Goal: Information Seeking & Learning: Learn about a topic

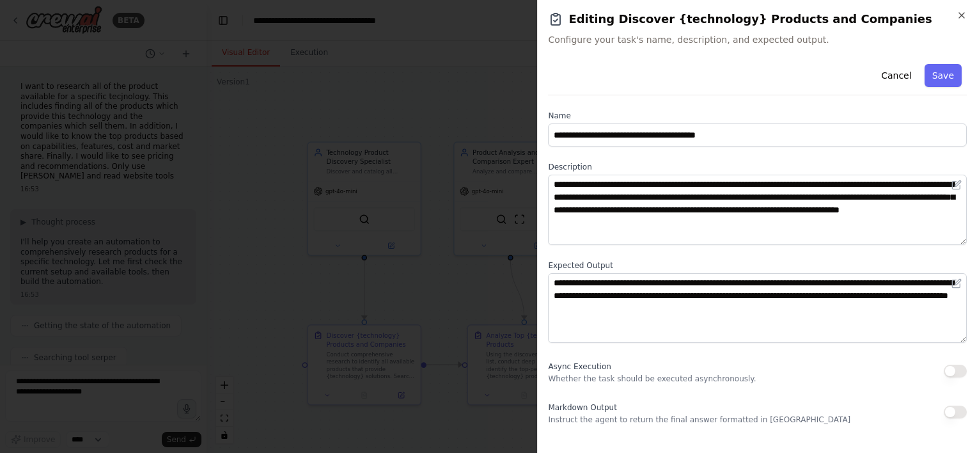
scroll to position [1178, 0]
click at [958, 15] on icon "button" at bounding box center [961, 15] width 10 height 10
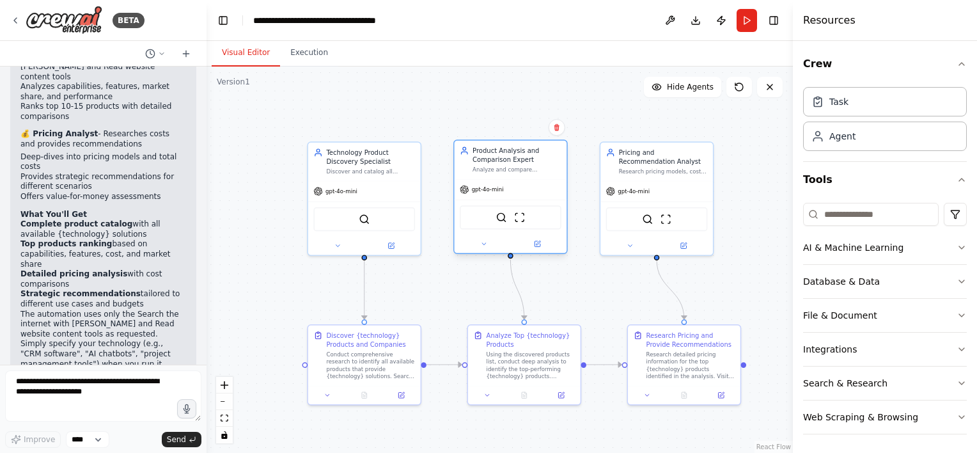
click at [520, 171] on div "Analyze and compare {technology} products based on their capabilities, features…" at bounding box center [516, 169] width 89 height 7
click at [539, 238] on button at bounding box center [537, 243] width 52 height 11
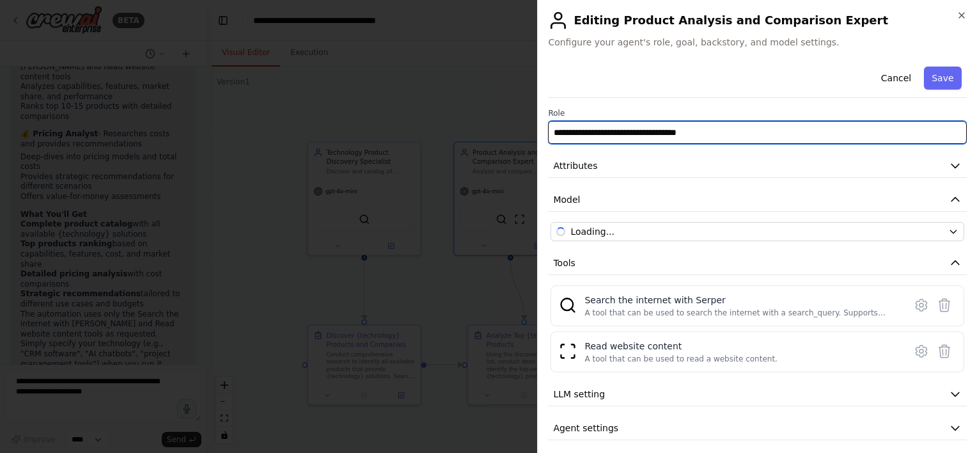
drag, startPoint x: 757, startPoint y: 134, endPoint x: 427, endPoint y: 133, distance: 329.8
click at [427, 133] on body "BETA I want to research all of the product available for a specific tecjnology.…" at bounding box center [488, 226] width 977 height 453
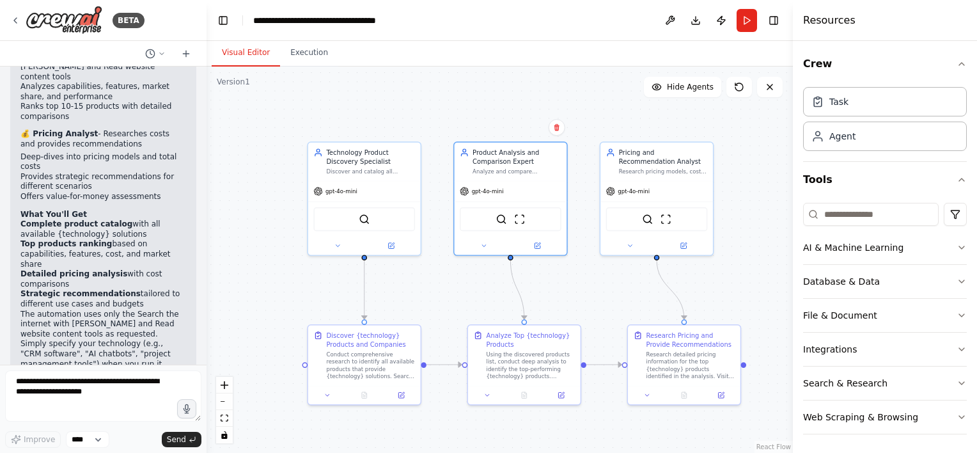
scroll to position [0, 0]
click at [539, 336] on div "Analyze Top {technology} Products" at bounding box center [535, 338] width 89 height 19
click at [568, 394] on icon at bounding box center [565, 394] width 6 height 6
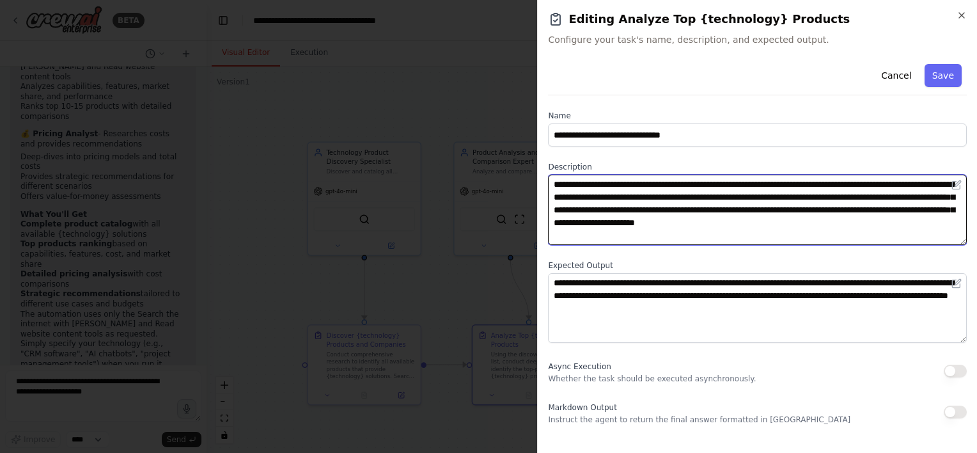
drag, startPoint x: 558, startPoint y: 185, endPoint x: 798, endPoint y: 176, distance: 239.8
click at [798, 176] on textarea "**********" at bounding box center [757, 210] width 419 height 70
click at [747, 217] on textarea "**********" at bounding box center [757, 210] width 419 height 70
drag, startPoint x: 555, startPoint y: 184, endPoint x: 939, endPoint y: 223, distance: 386.1
click at [939, 223] on textarea "**********" at bounding box center [757, 210] width 419 height 70
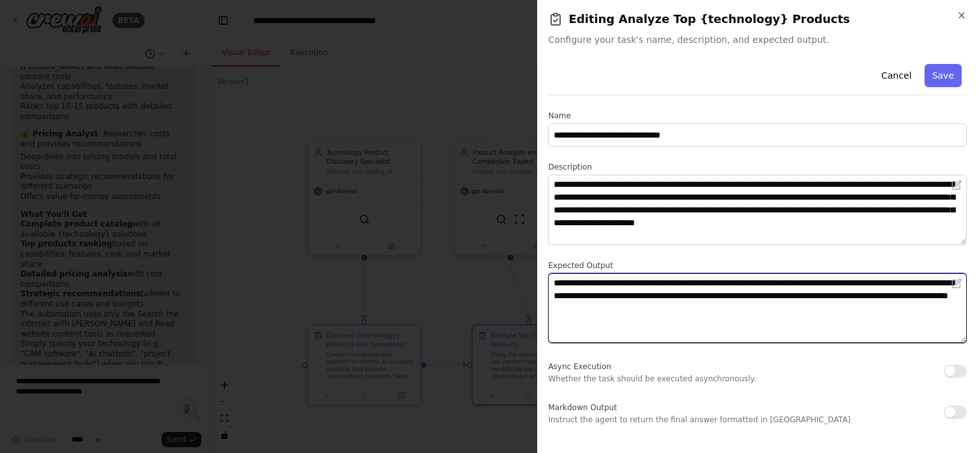
drag, startPoint x: 780, startPoint y: 309, endPoint x: 538, endPoint y: 275, distance: 244.7
click at [538, 275] on div "**********" at bounding box center [757, 226] width 440 height 453
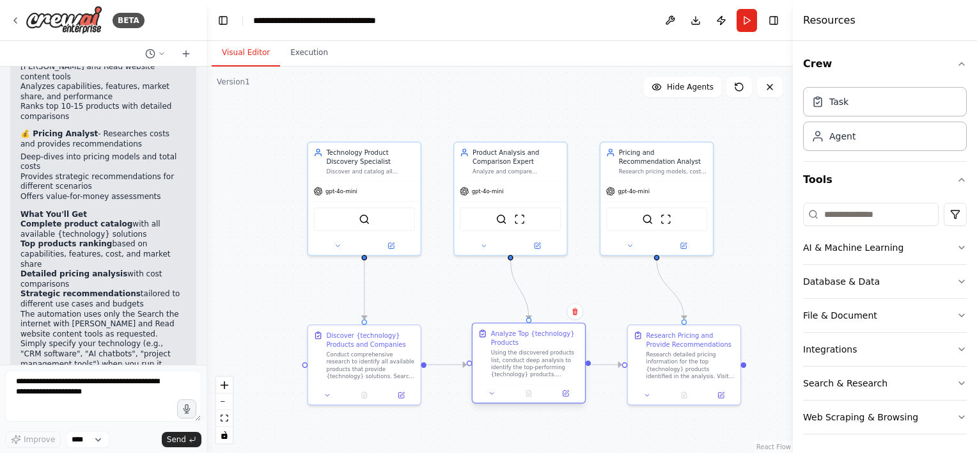
click at [529, 368] on div "Using the discovered products list, conduct deep analysis to identify the top-p…" at bounding box center [535, 363] width 89 height 29
click at [698, 350] on div "Research detailed pricing information for the top {technology} products identif…" at bounding box center [690, 363] width 89 height 29
click at [649, 176] on div "Pricing and Recommendation Analyst Research pricing models, costs, and value pr…" at bounding box center [656, 160] width 112 height 38
click at [687, 244] on button at bounding box center [683, 243] width 52 height 11
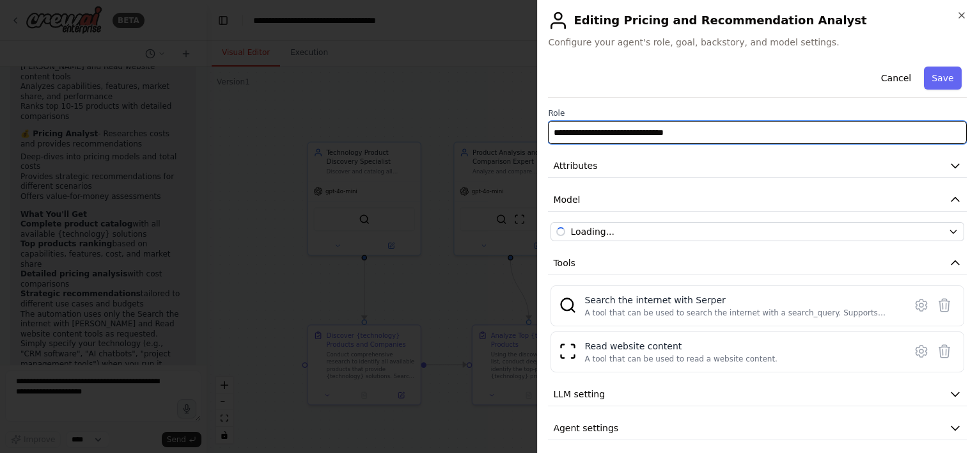
drag, startPoint x: 710, startPoint y: 128, endPoint x: 547, endPoint y: 128, distance: 162.4
click at [548, 128] on input "**********" at bounding box center [757, 132] width 419 height 23
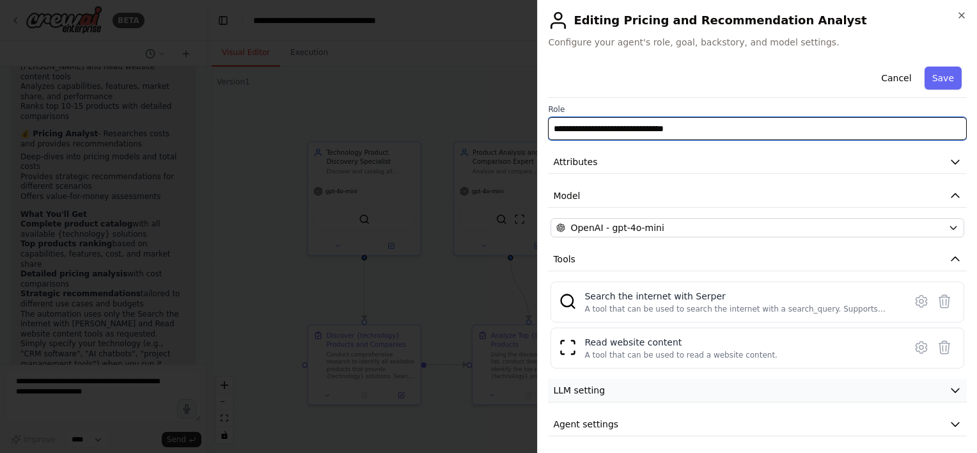
scroll to position [6, 0]
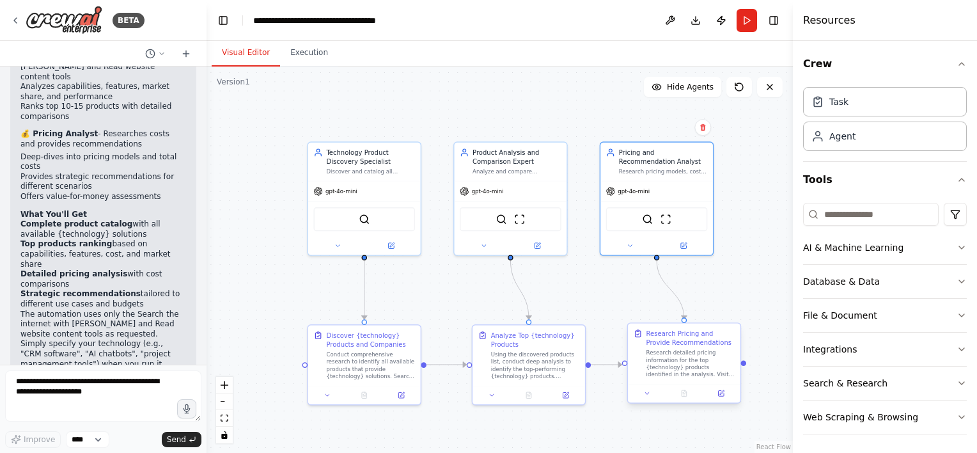
click at [686, 343] on div "Research Pricing and Provide Recommendations" at bounding box center [690, 338] width 89 height 19
click at [720, 397] on button at bounding box center [720, 392] width 31 height 11
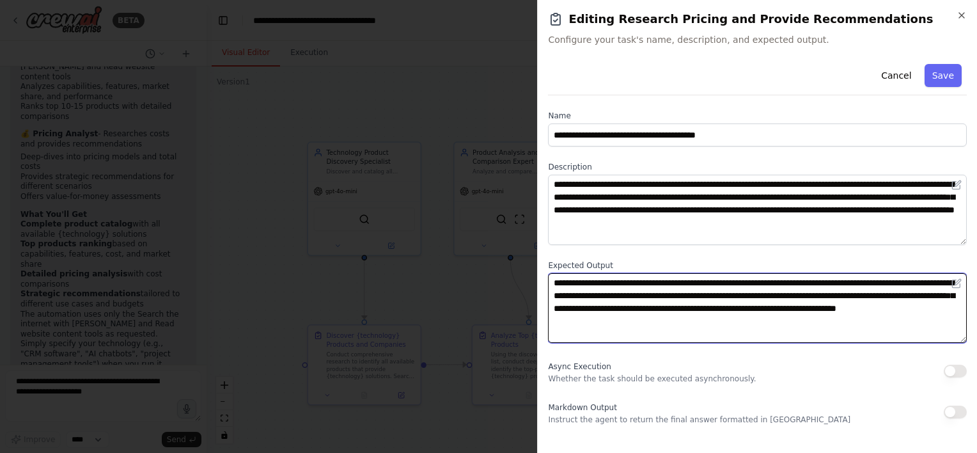
drag, startPoint x: 752, startPoint y: 327, endPoint x: 524, endPoint y: 274, distance: 234.3
click at [524, 274] on body "BETA I want to research all of the product available for a specific tecjnology.…" at bounding box center [488, 226] width 977 height 453
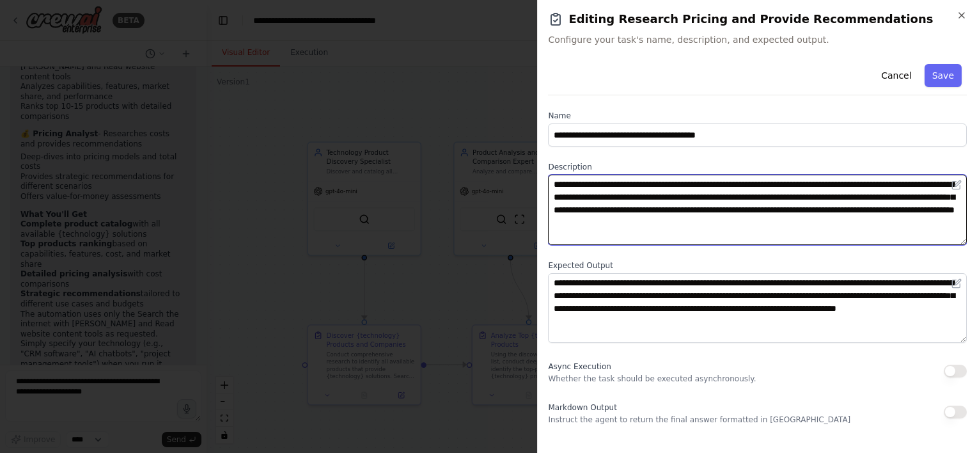
drag, startPoint x: 896, startPoint y: 223, endPoint x: 537, endPoint y: 164, distance: 363.4
click at [537, 164] on div "**********" at bounding box center [757, 226] width 440 height 453
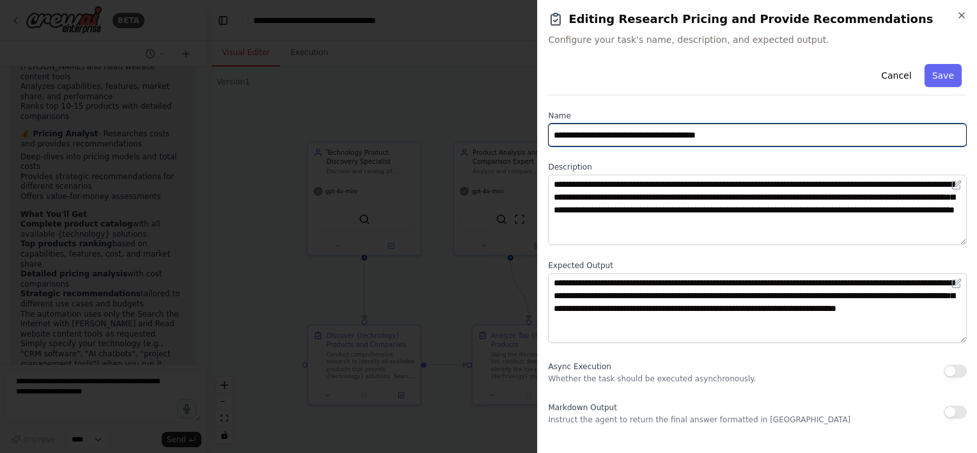
click at [764, 136] on input "**********" at bounding box center [757, 134] width 419 height 23
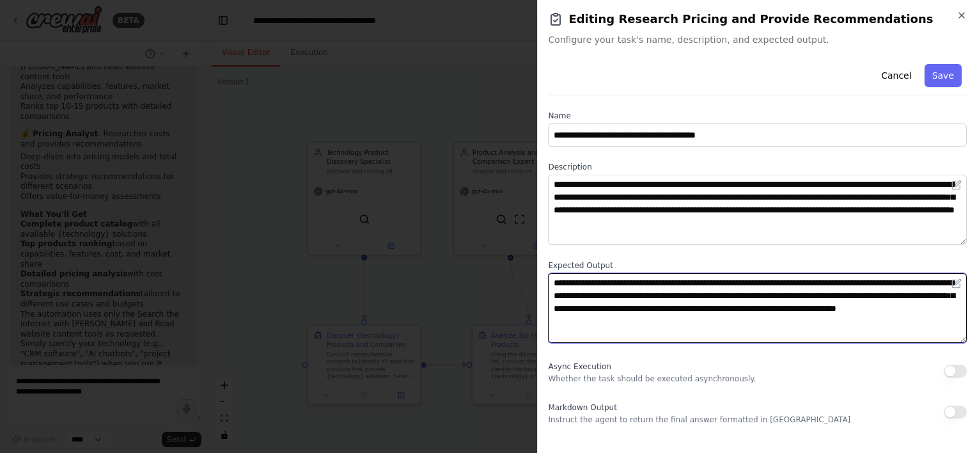
drag, startPoint x: 734, startPoint y: 320, endPoint x: 526, endPoint y: 264, distance: 215.1
click at [526, 264] on body "BETA I want to research all of the product available for a specific tecjnology.…" at bounding box center [488, 226] width 977 height 453
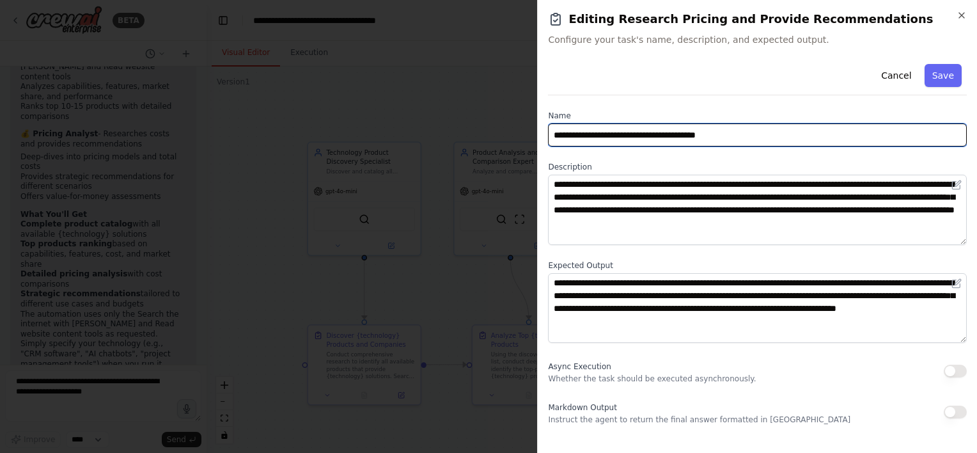
drag, startPoint x: 750, startPoint y: 136, endPoint x: 477, endPoint y: 126, distance: 273.8
click at [477, 126] on body "BETA I want to research all of the product available for a specific tecjnology.…" at bounding box center [488, 226] width 977 height 453
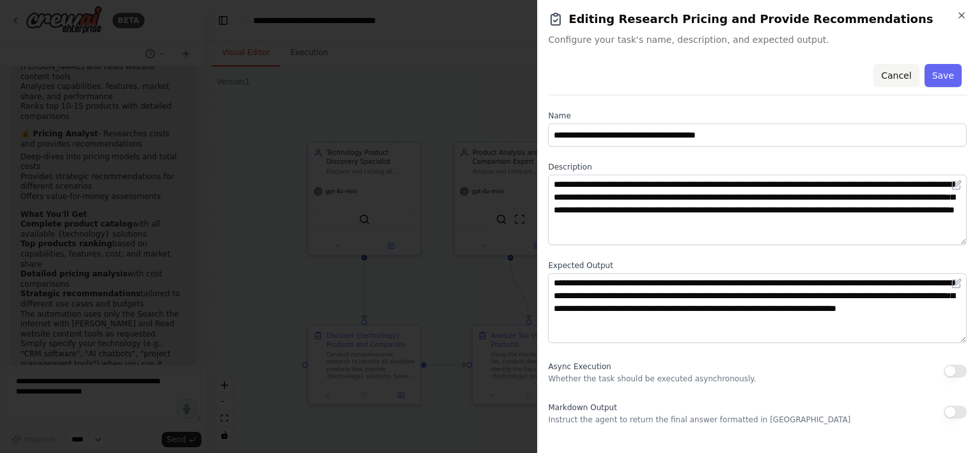
click at [905, 77] on button "Cancel" at bounding box center [895, 75] width 45 height 23
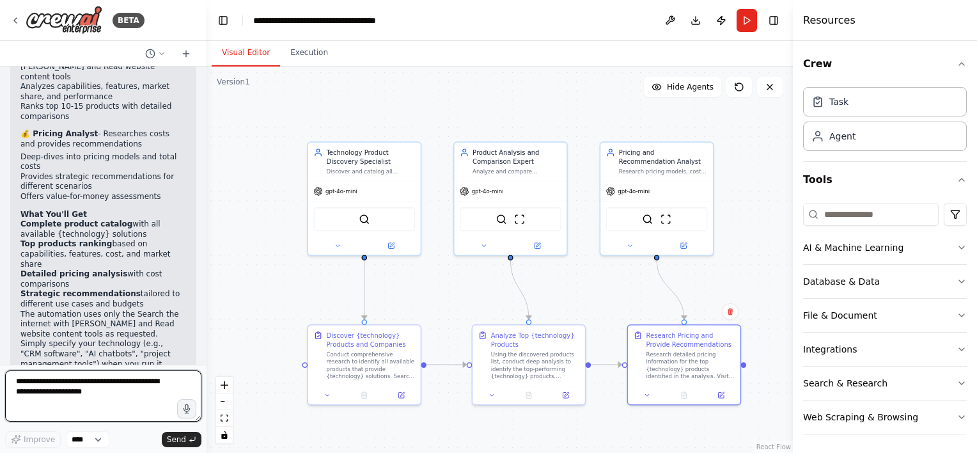
click at [107, 402] on textarea at bounding box center [103, 395] width 196 height 51
type textarea "**********"
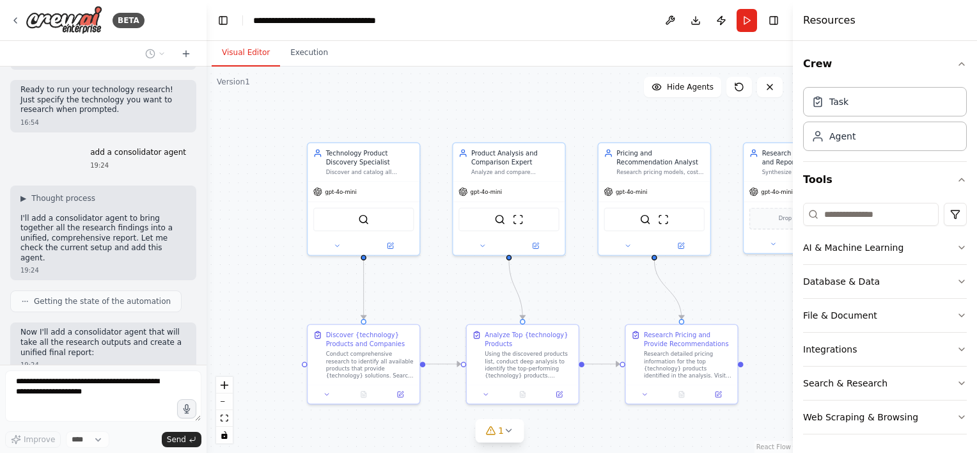
scroll to position [1580, 0]
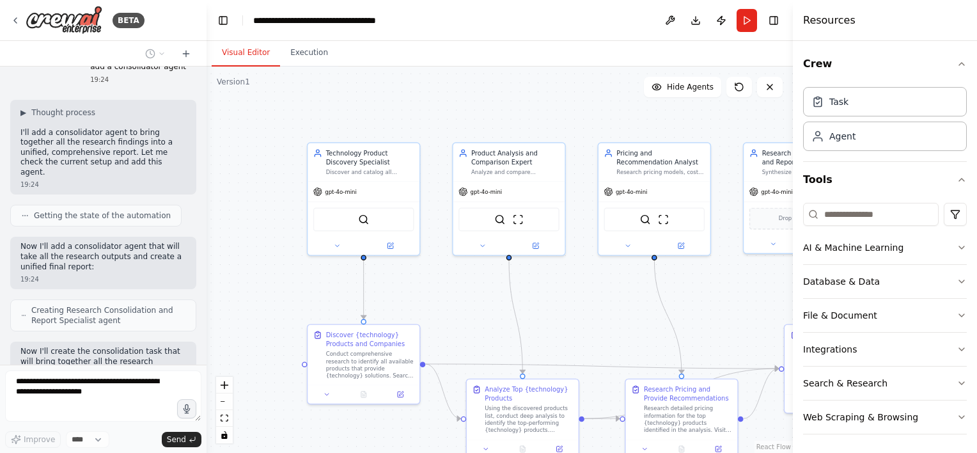
drag, startPoint x: 53, startPoint y: 136, endPoint x: 153, endPoint y: 139, distance: 99.8
click at [153, 139] on div "I want to research all of the product available for a specific tecjnology. This…" at bounding box center [103, 215] width 206 height 298
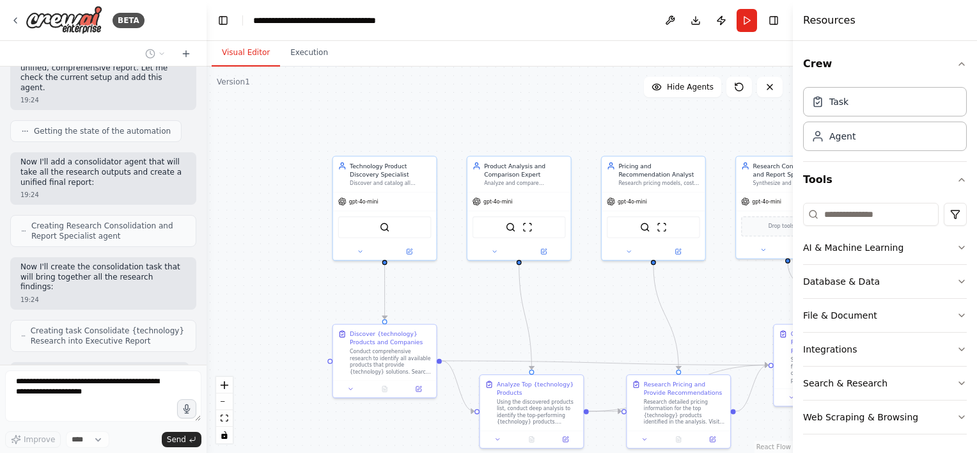
scroll to position [1654, 0]
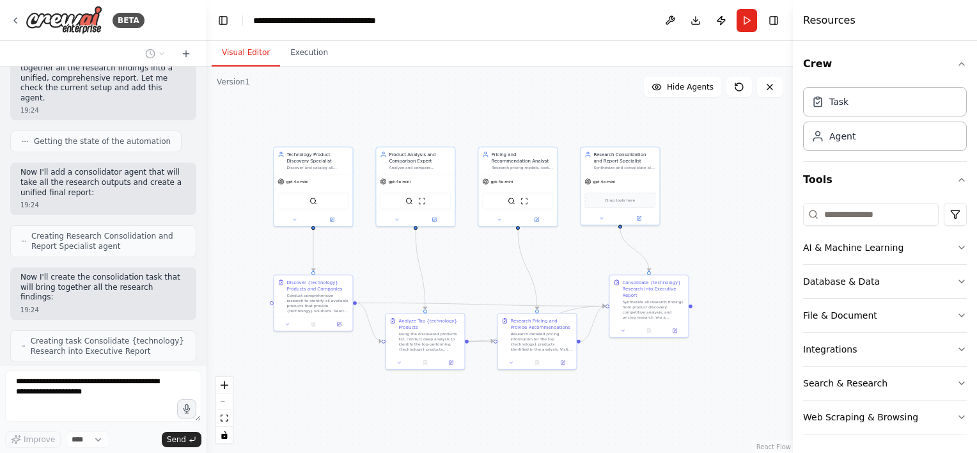
drag, startPoint x: 580, startPoint y: 308, endPoint x: 449, endPoint y: 258, distance: 140.8
click at [449, 258] on div ".deletable-edge-delete-btn { width: 20px; height: 20px; border: 0px solid #ffff…" at bounding box center [499, 259] width 586 height 386
click at [656, 300] on div "Synthesize all research findings from product discovery, competitive analysis, …" at bounding box center [653, 308] width 62 height 20
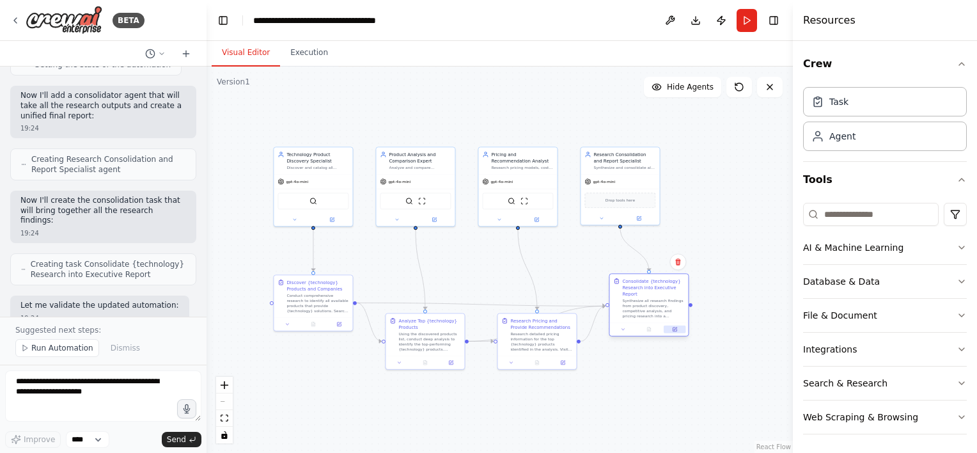
click at [677, 327] on icon at bounding box center [674, 329] width 5 height 5
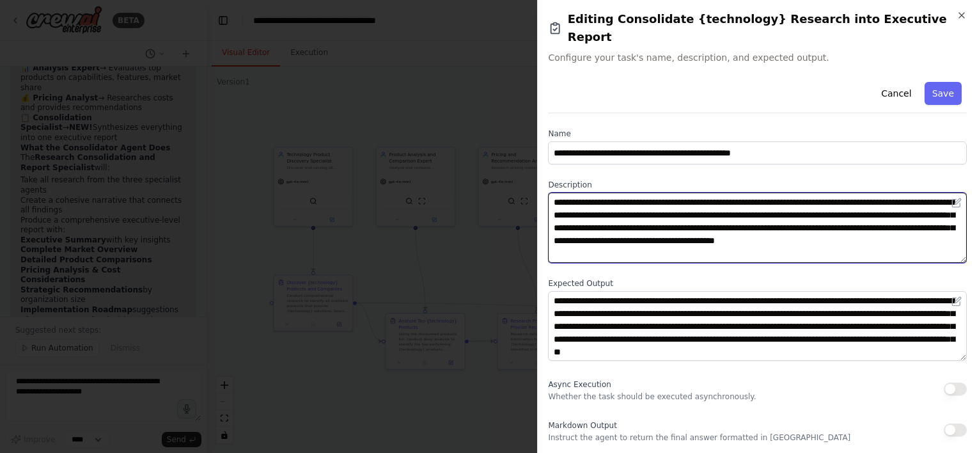
drag, startPoint x: 635, startPoint y: 234, endPoint x: 552, endPoint y: 175, distance: 101.8
click at [552, 192] on textarea "**********" at bounding box center [757, 227] width 419 height 70
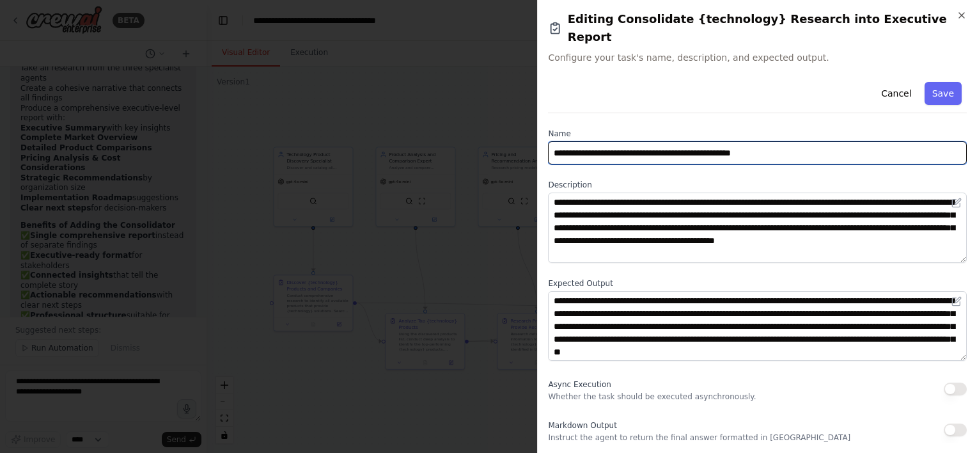
drag, startPoint x: 810, startPoint y: 133, endPoint x: 470, endPoint y: 115, distance: 341.2
click at [470, 115] on body "BETA I want to research all of the product available for a specific tecjnology.…" at bounding box center [488, 226] width 977 height 453
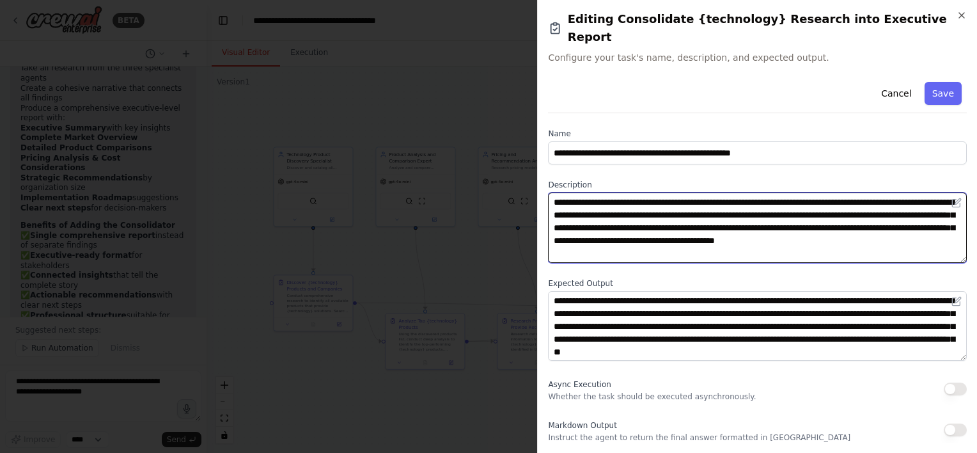
drag, startPoint x: 644, startPoint y: 240, endPoint x: 534, endPoint y: 171, distance: 129.8
click at [534, 171] on body "BETA I want to research all of the product available for a specific tecjnology.…" at bounding box center [488, 226] width 977 height 453
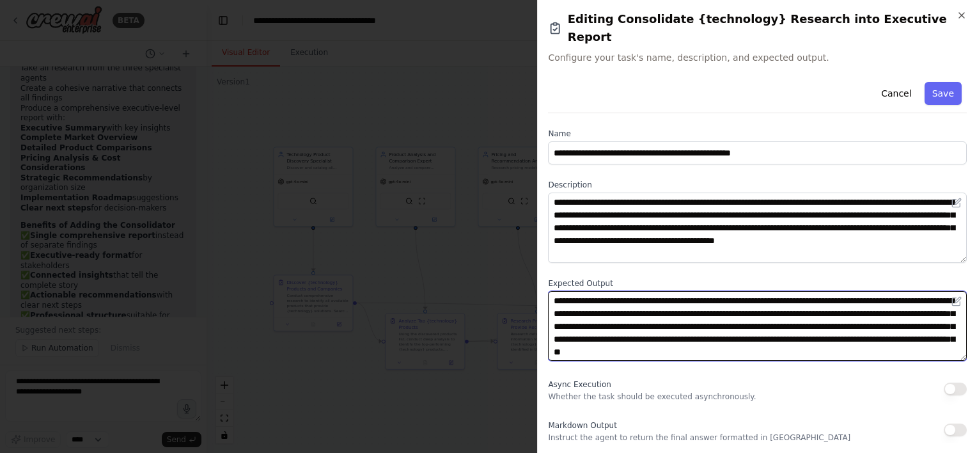
scroll to position [13, 0]
drag, startPoint x: 555, startPoint y: 281, endPoint x: 936, endPoint y: 356, distance: 388.4
click at [936, 356] on div "**********" at bounding box center [757, 260] width 419 height 366
